Goal: Find contact information: Find contact information

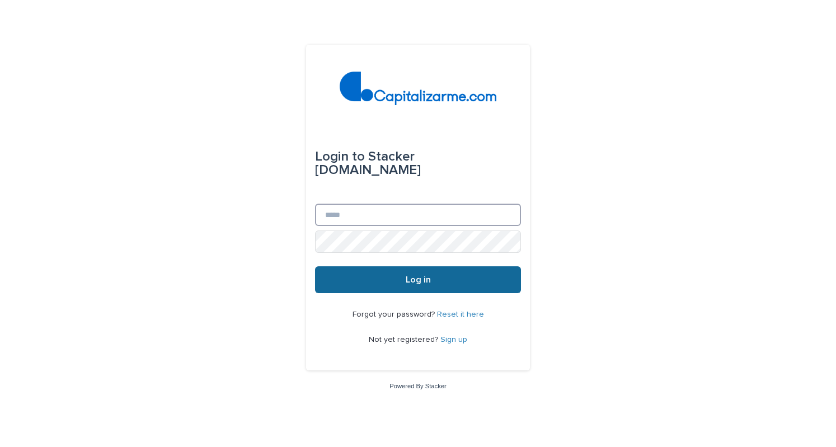
type input "**********"
click at [412, 278] on span "Log in" at bounding box center [418, 279] width 25 height 9
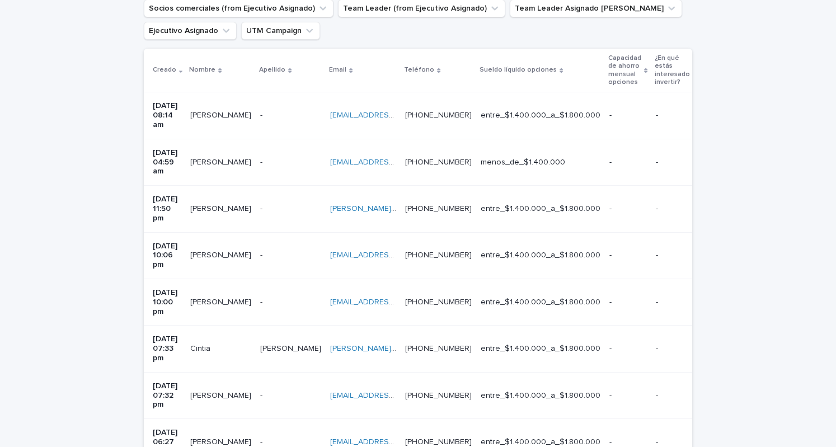
scroll to position [225, 0]
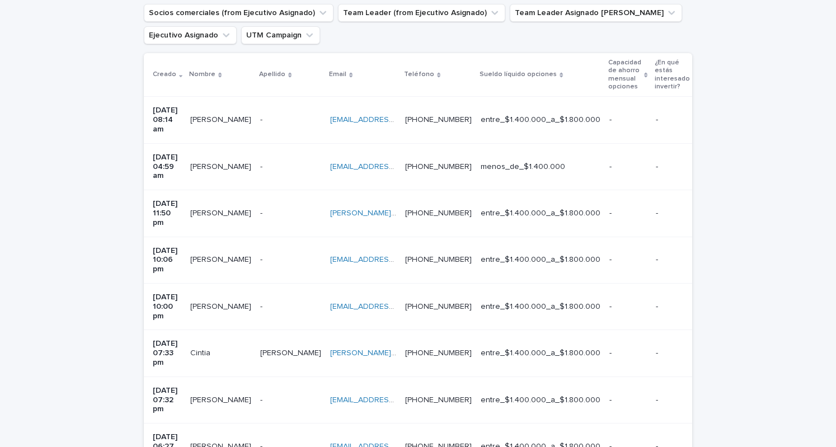
click at [236, 391] on div "Claudia Rossana Aliste Soto Claudia Rossana Aliste Soto" at bounding box center [220, 400] width 61 height 18
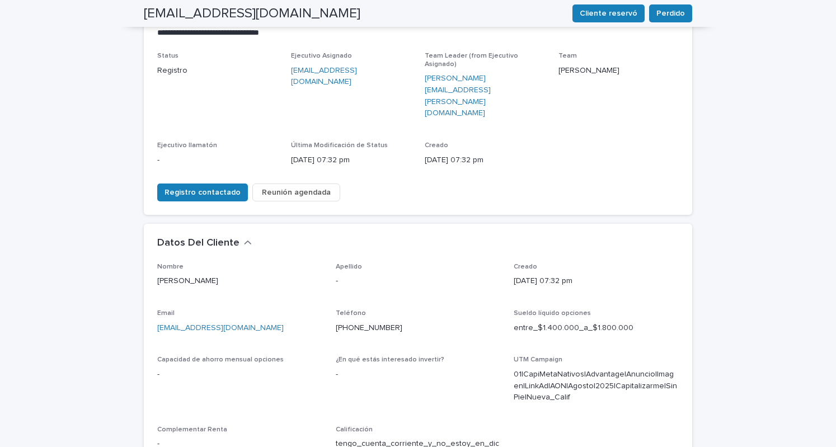
scroll to position [141, 0]
drag, startPoint x: 247, startPoint y: 285, endPoint x: 139, endPoint y: 288, distance: 108.1
click at [139, 288] on div "**********" at bounding box center [418, 324] width 560 height 804
copy link "claualiste1024@gmail.com"
click at [247, 310] on div "Email claualiste1024@gmail.com" at bounding box center [239, 326] width 165 height 33
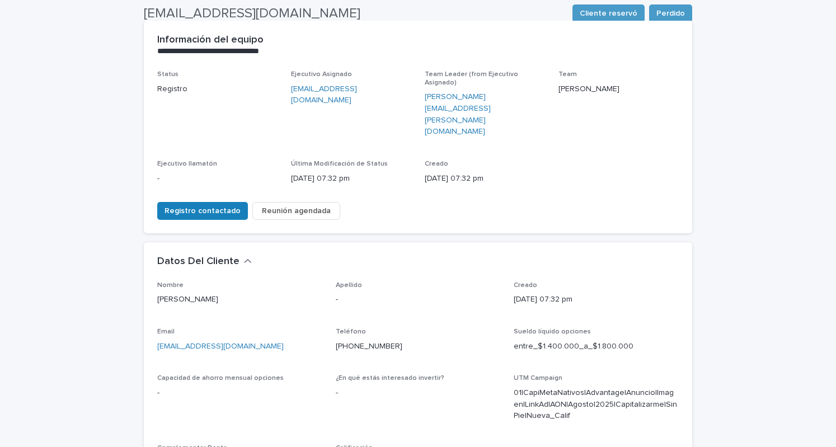
scroll to position [121, 0]
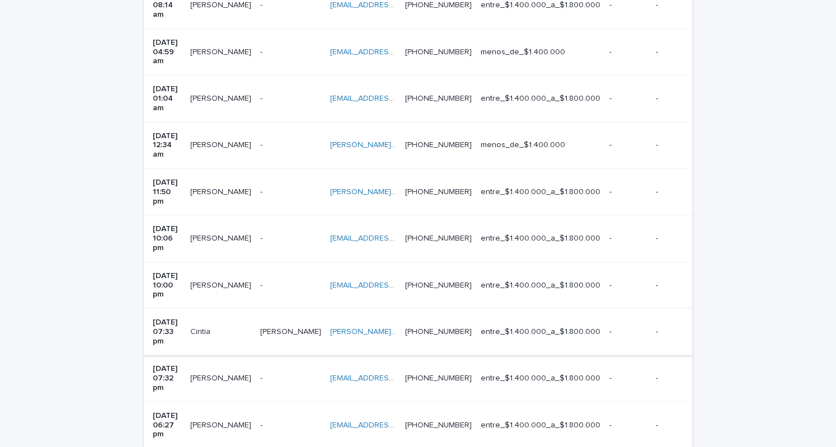
scroll to position [341, 0]
click at [233, 417] on p "José Mansilla Garcia" at bounding box center [221, 423] width 63 height 12
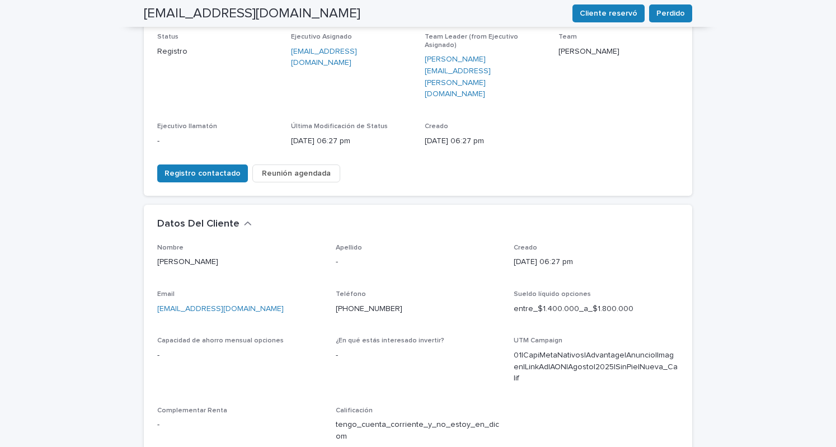
scroll to position [161, 0]
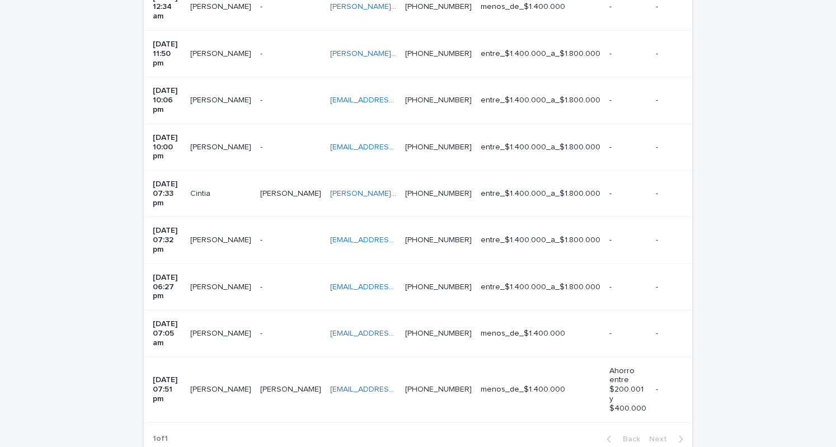
scroll to position [484, 0]
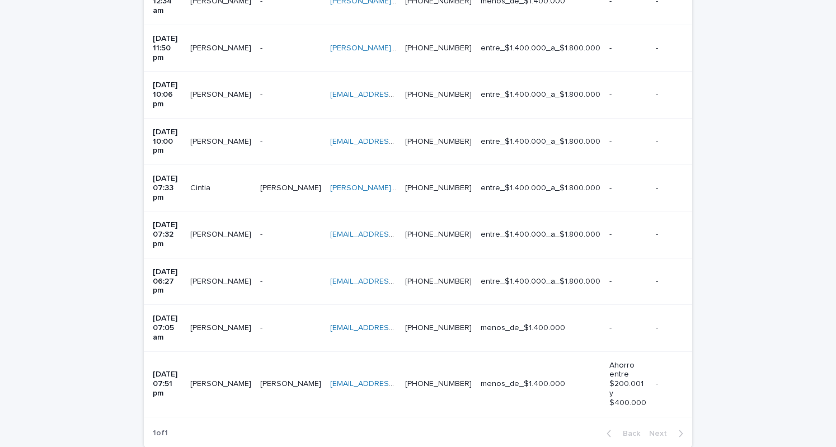
click at [208, 273] on div "José Mansilla Garcia José Mansilla Garcia" at bounding box center [220, 282] width 61 height 18
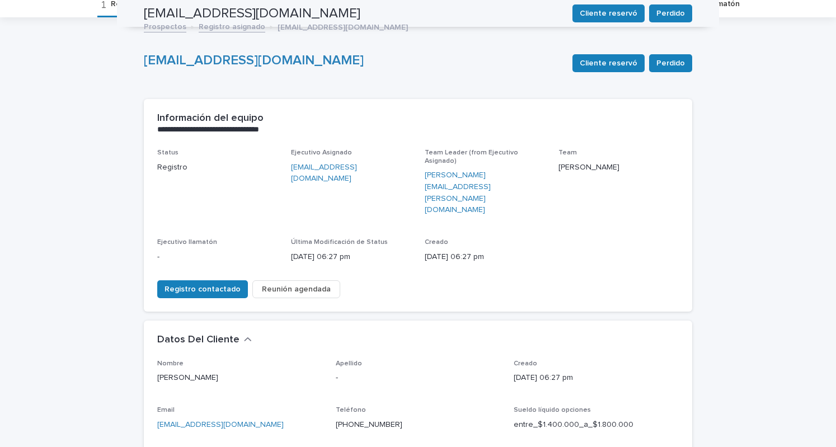
scroll to position [36, 0]
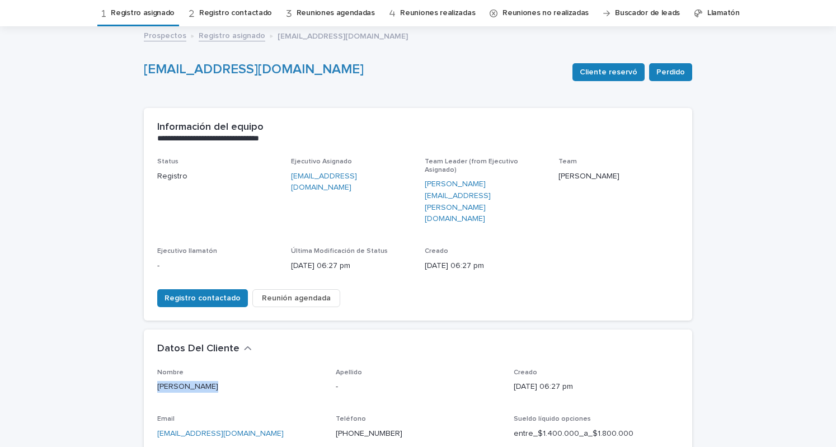
drag, startPoint x: 153, startPoint y: 341, endPoint x: 199, endPoint y: 341, distance: 45.9
click at [199, 381] on p "José Mansilla Garcia" at bounding box center [239, 387] width 165 height 12
copy p "José Mansilla"
